Goal: Transaction & Acquisition: Purchase product/service

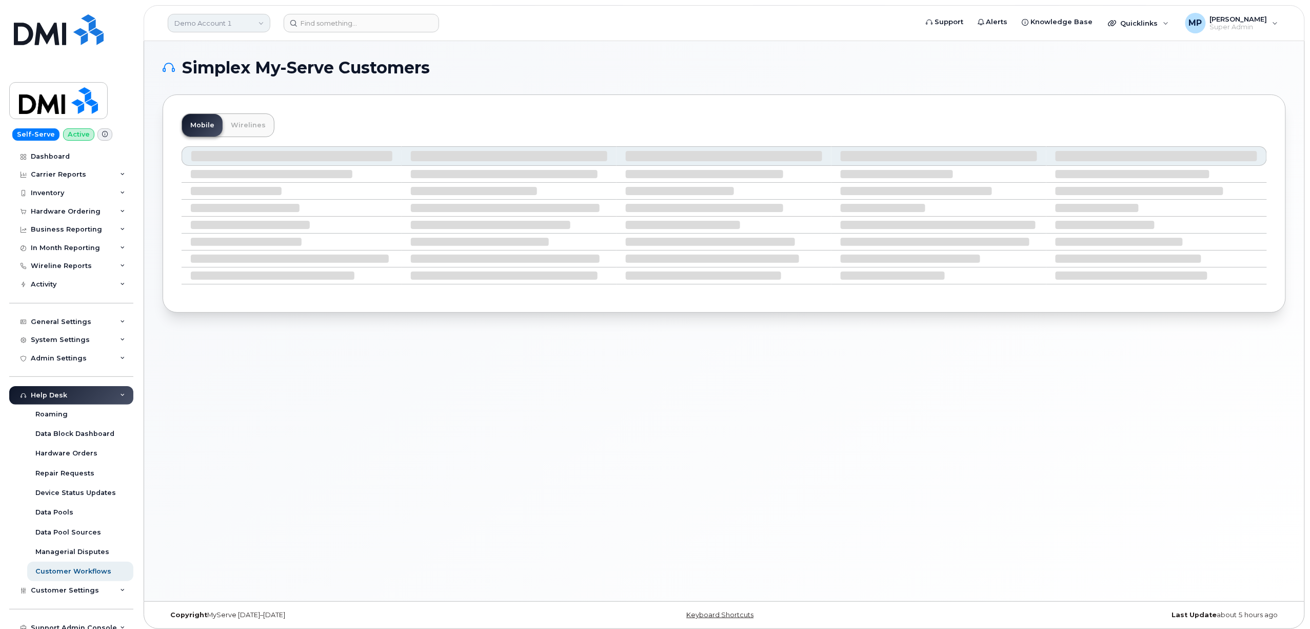
click at [210, 21] on link "Demo Account 1" at bounding box center [219, 23] width 103 height 18
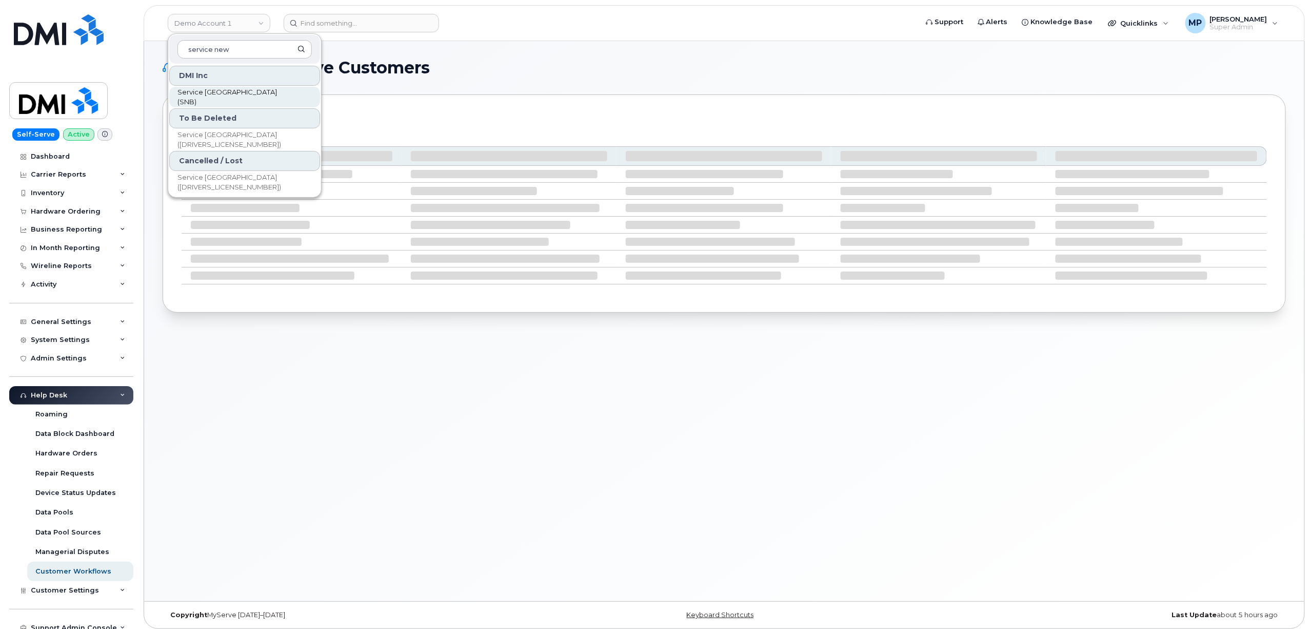
type input "service new"
click at [234, 94] on span "Service [GEOGRAPHIC_DATA] (SNB)" at bounding box center [237, 97] width 118 height 20
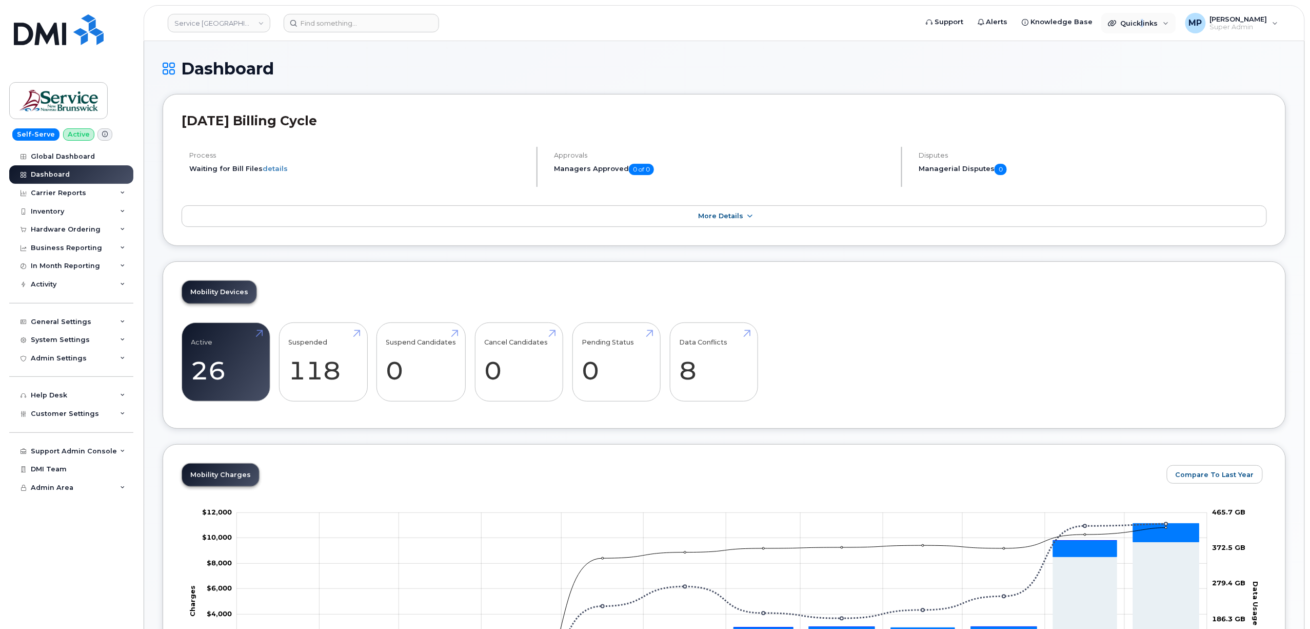
click at [1146, 8] on header "Service New Brunswick (SNB) Support Alerts Knowledge Base Quicklinks Suspend / …" at bounding box center [725, 23] width 1162 height 36
click at [1147, 19] on span "Quicklinks" at bounding box center [1139, 23] width 37 height 8
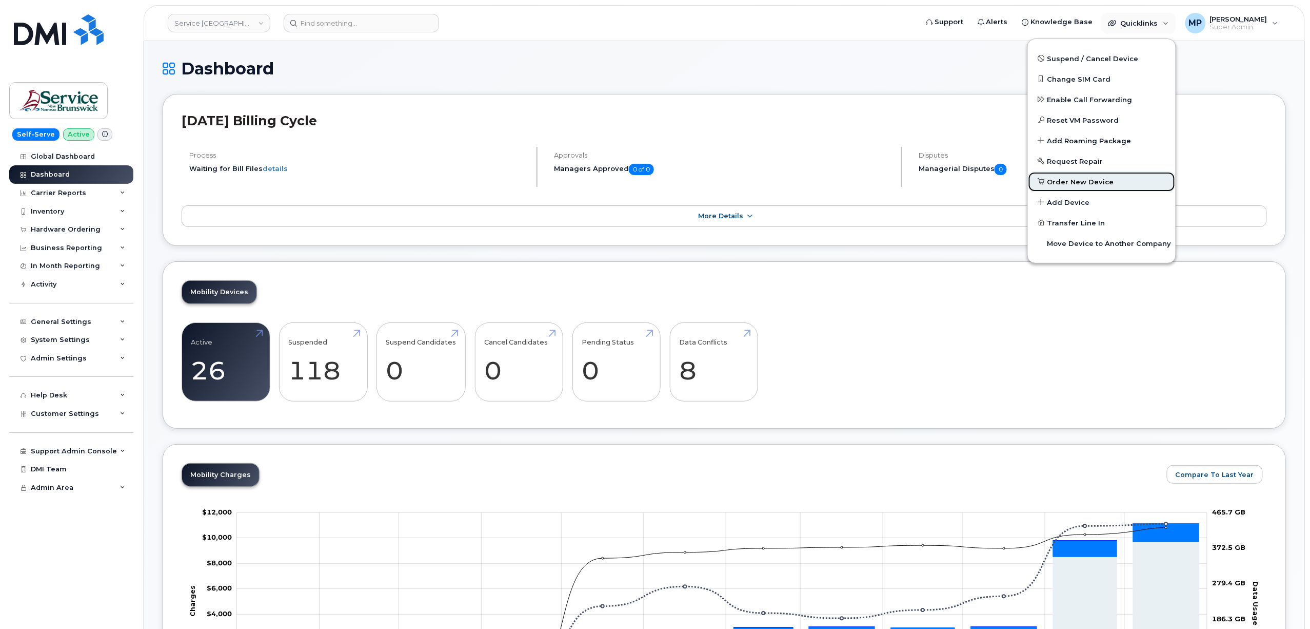
click at [1084, 182] on span "Order New Device" at bounding box center [1081, 182] width 67 height 10
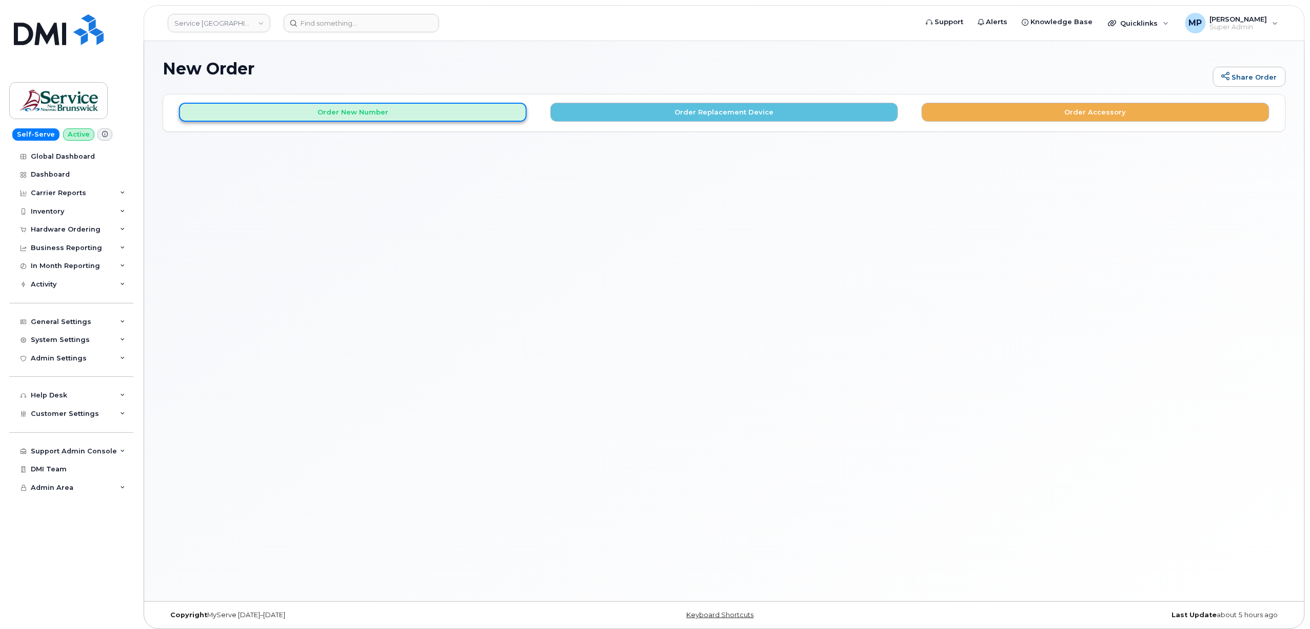
click at [363, 110] on button "Order New Number" at bounding box center [353, 112] width 348 height 19
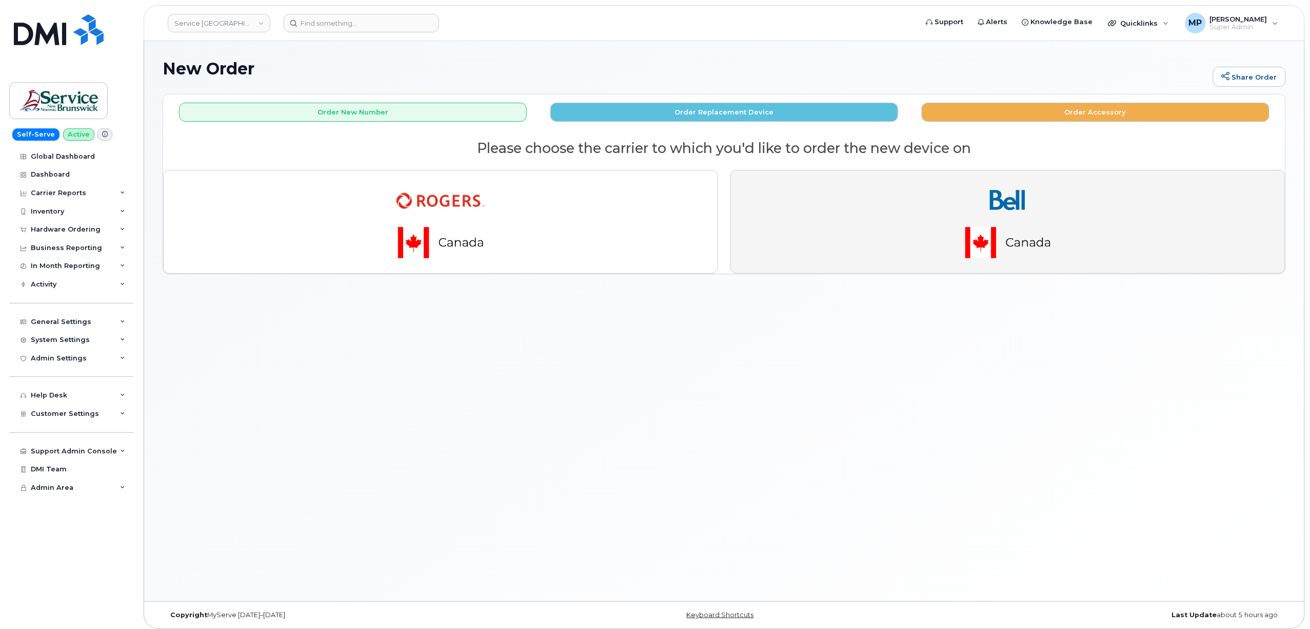
click at [1020, 217] on img "button" at bounding box center [1008, 222] width 144 height 86
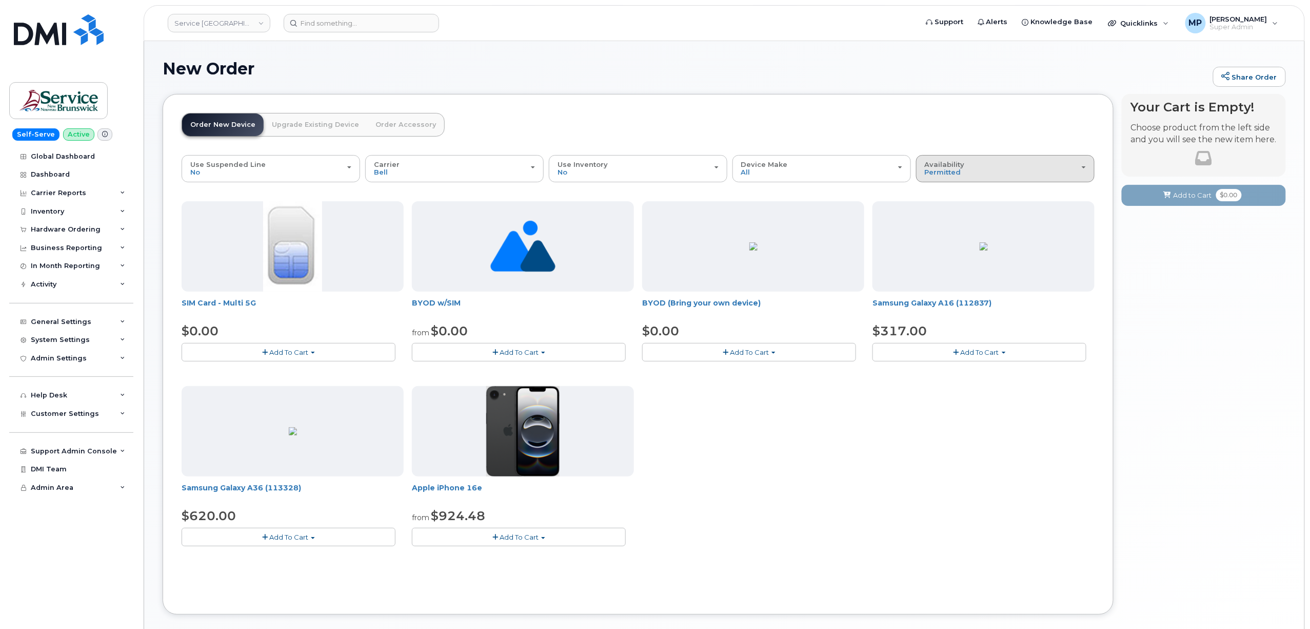
click at [960, 169] on div "Availability Permitted All" at bounding box center [1005, 169] width 161 height 16
click at [938, 210] on label "All" at bounding box center [930, 209] width 22 height 12
click at [0, 0] on input "All" at bounding box center [0, 0] width 0 height 0
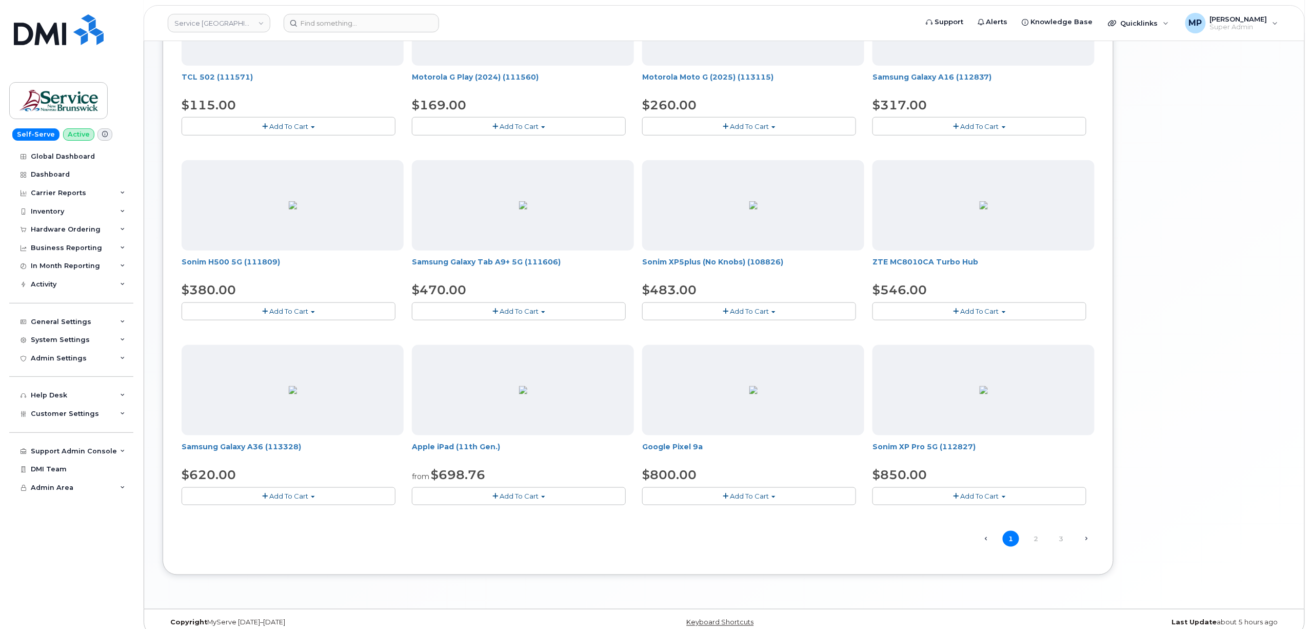
scroll to position [425, 0]
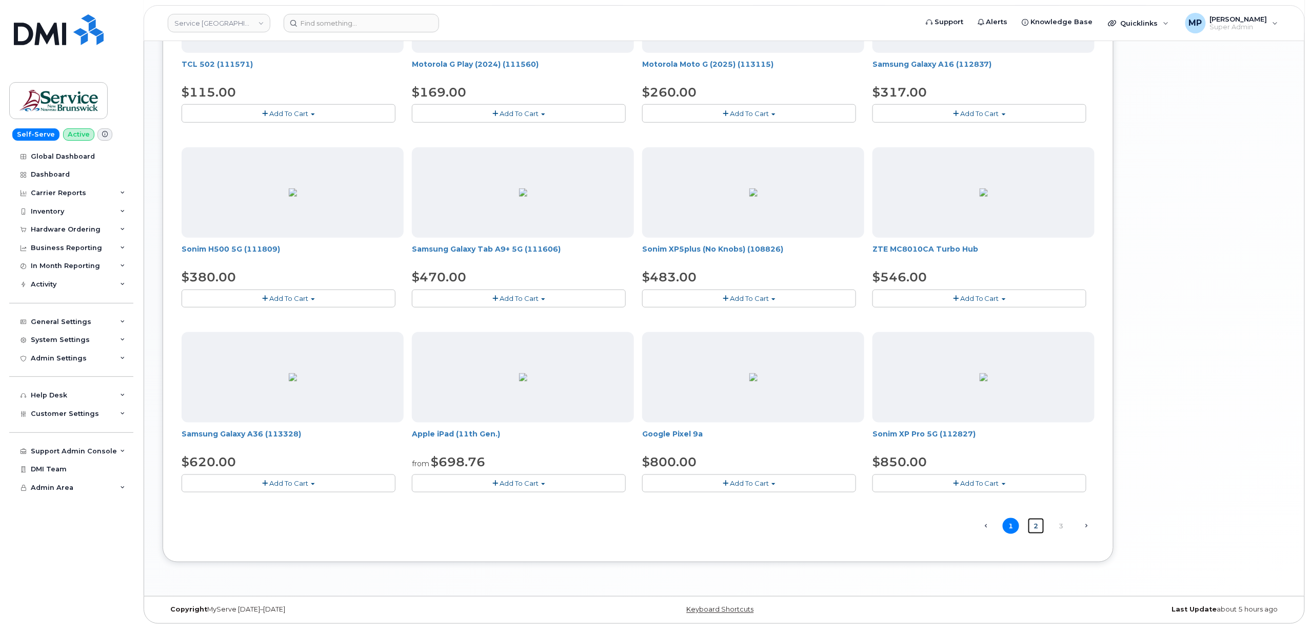
click at [1038, 528] on link "2" at bounding box center [1036, 526] width 16 height 16
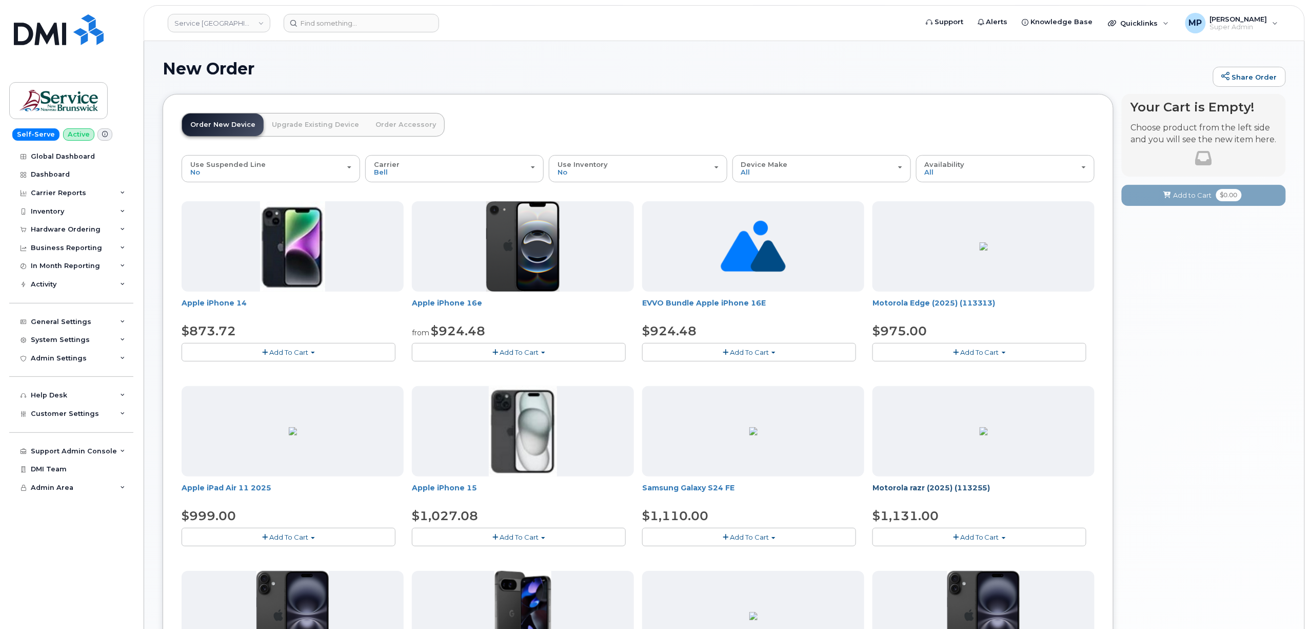
scroll to position [68, 0]
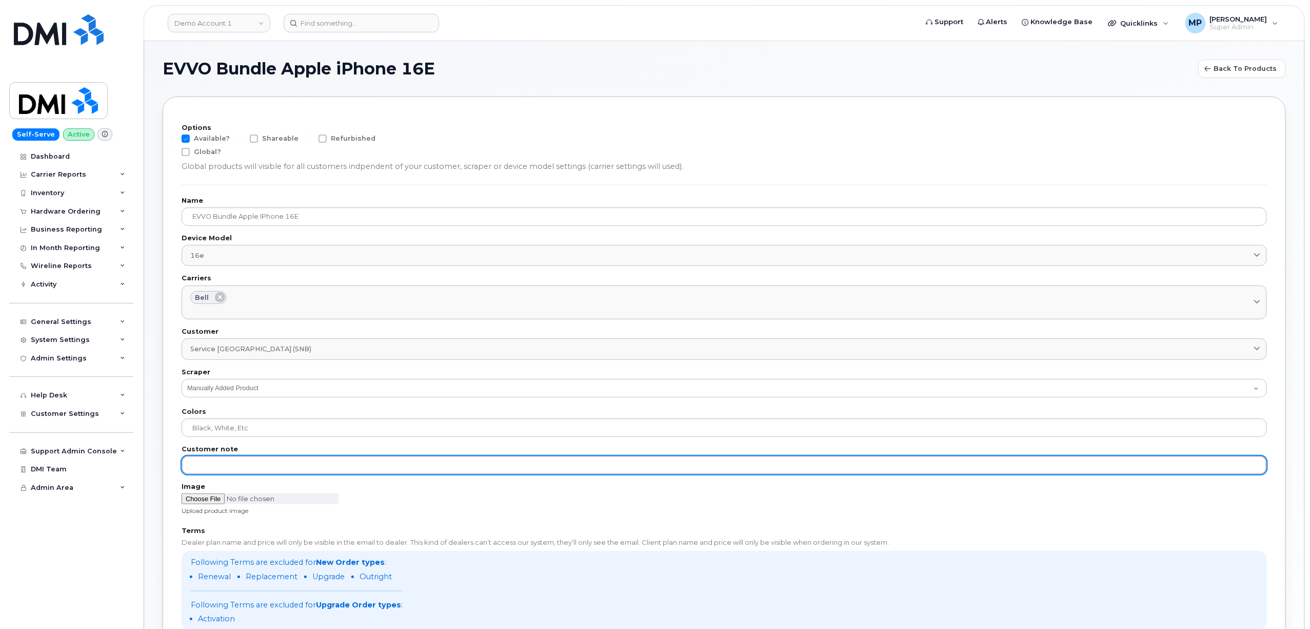
click at [281, 468] on input "text" at bounding box center [725, 465] width 1086 height 18
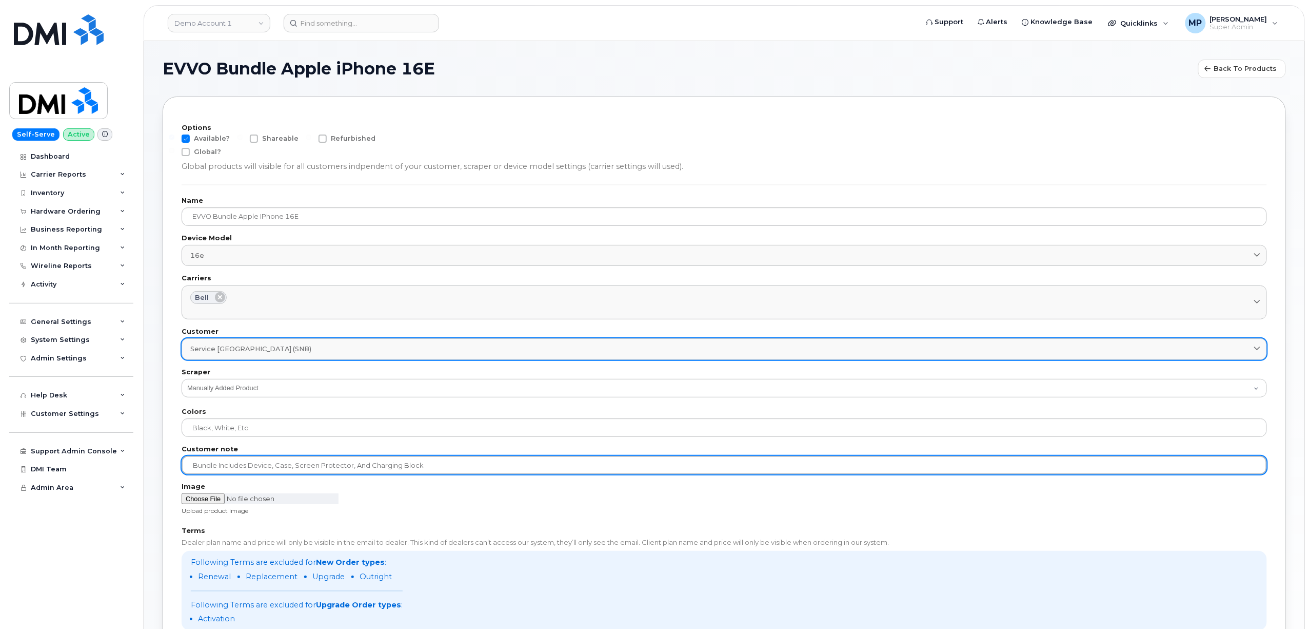
type input "Bundle includes device, case, screen protector, and charging block"
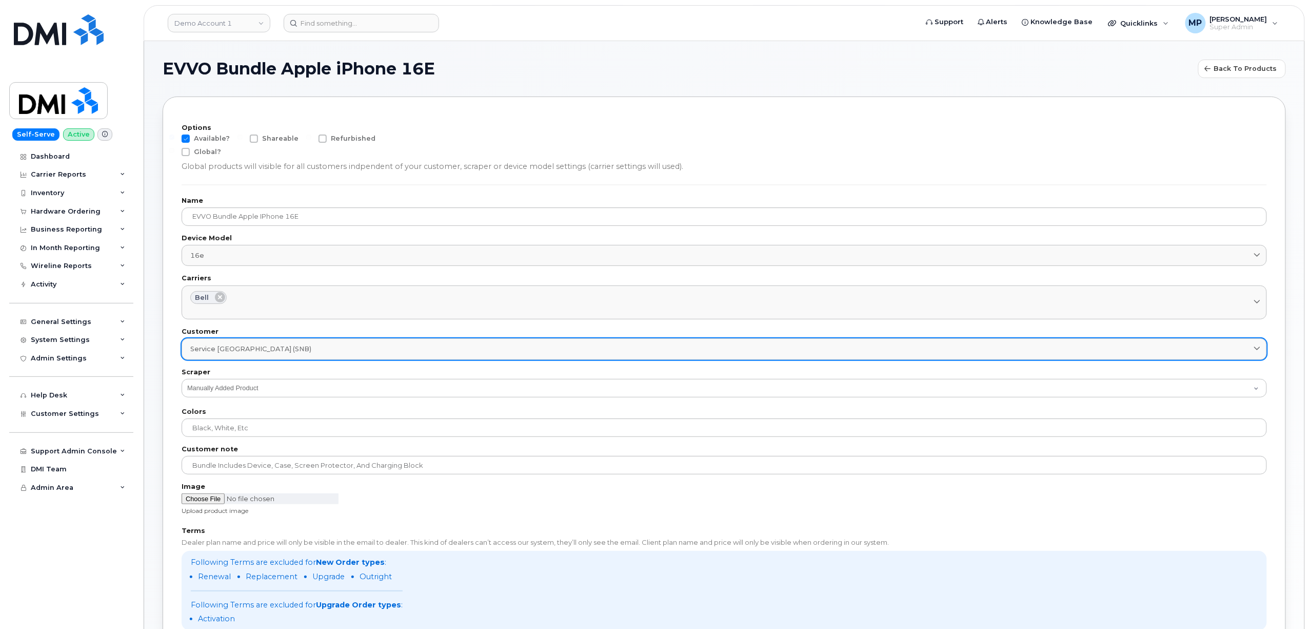
click at [684, 351] on div "Service [GEOGRAPHIC_DATA] (SNB)" at bounding box center [724, 349] width 1068 height 10
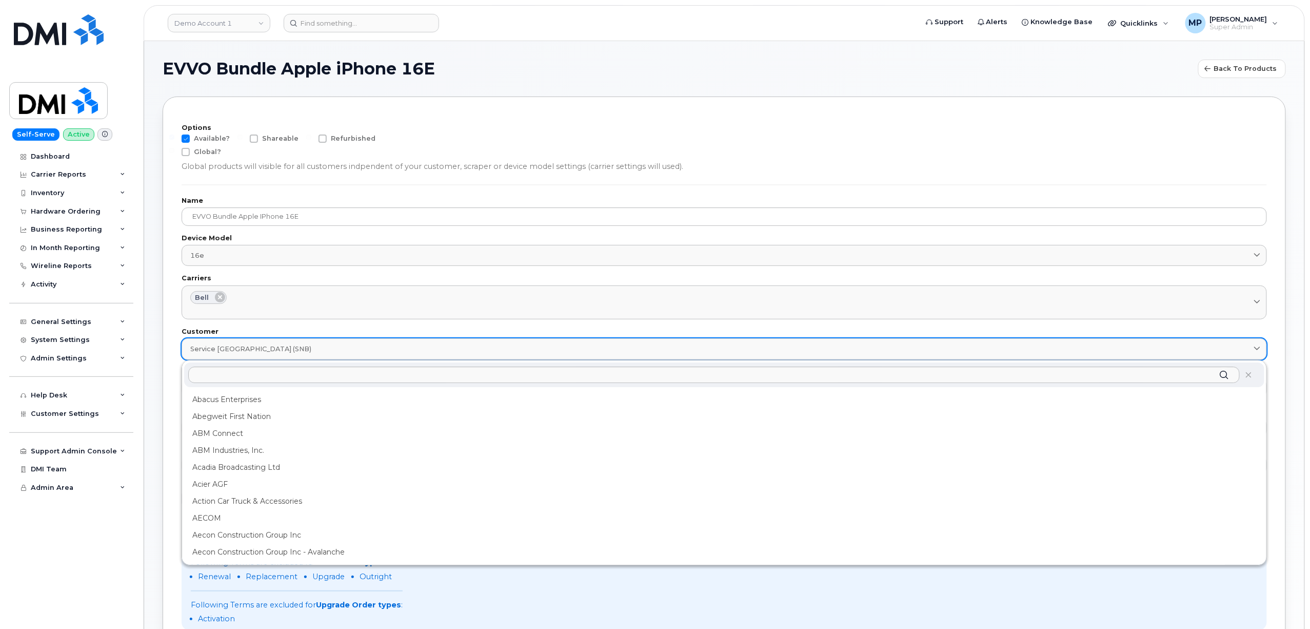
click at [684, 351] on div "Service [GEOGRAPHIC_DATA] (SNB)" at bounding box center [724, 349] width 1068 height 10
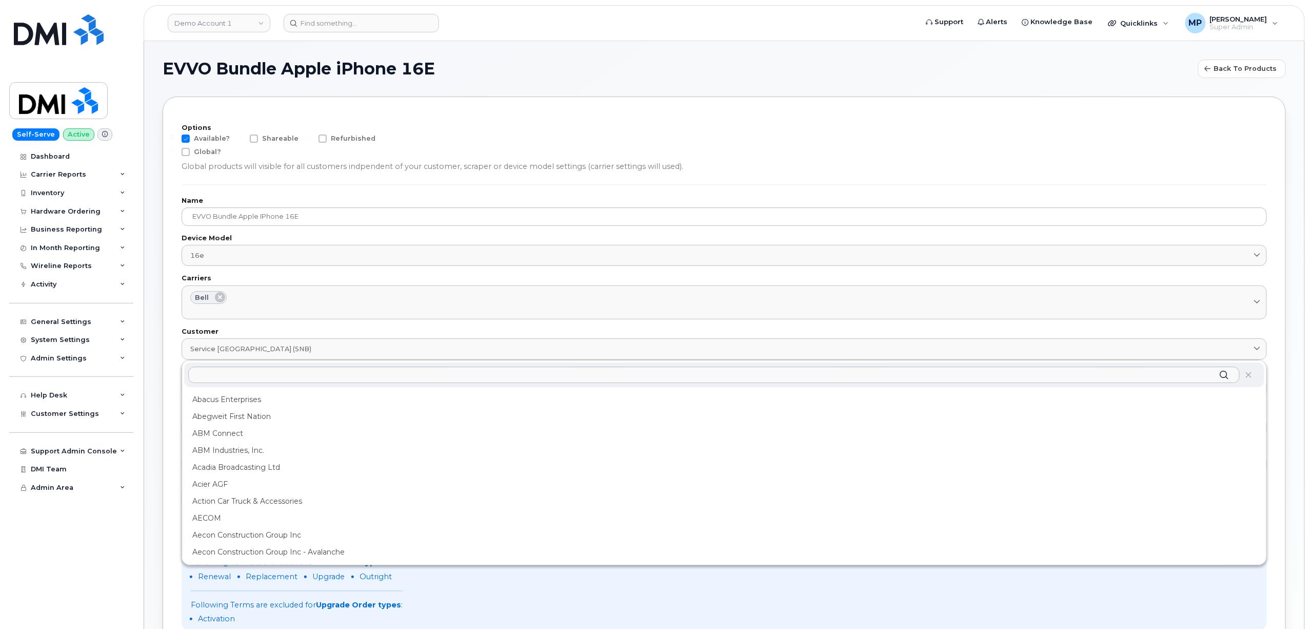
click at [839, 124] on form "Options Available? Shareable Refurbished Global? Global products will visible f…" at bounding box center [725, 512] width 1086 height 795
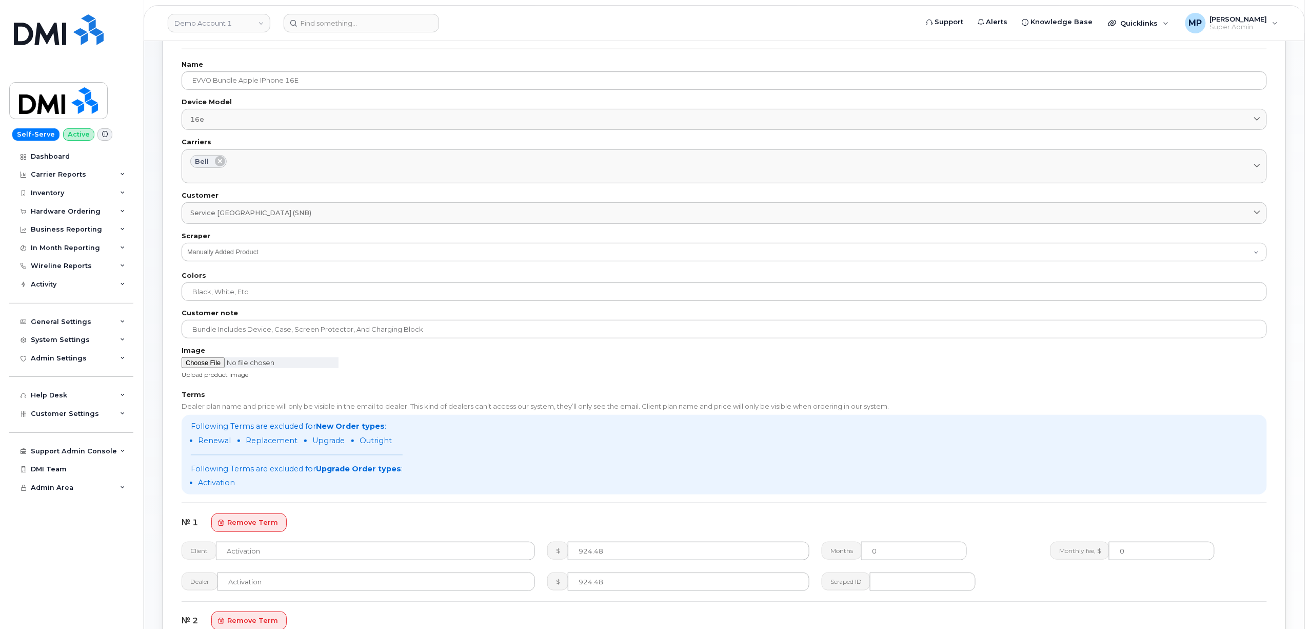
scroll to position [136, 0]
click at [204, 364] on input "file" at bounding box center [260, 362] width 157 height 11
type input "C:\fakepath\ChatGPT Image Aug 19, 2025, 04_19_51 PM.png"
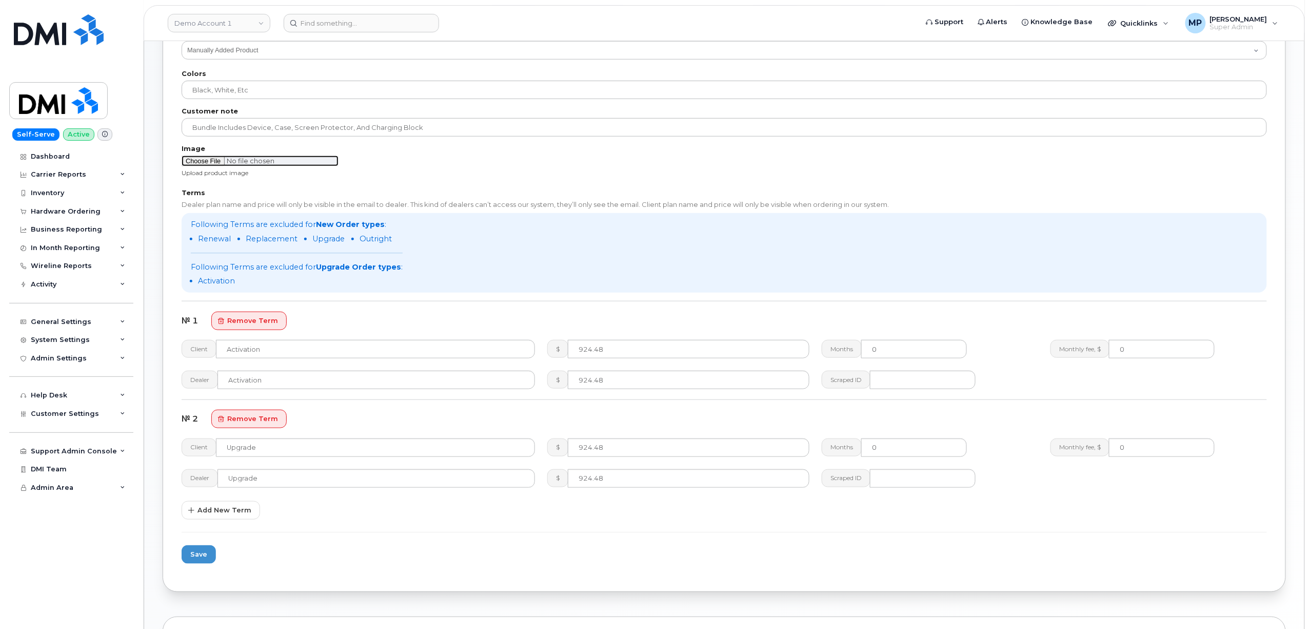
scroll to position [342, 0]
click at [200, 556] on button "Save" at bounding box center [199, 550] width 34 height 18
